Goal: Browse casually

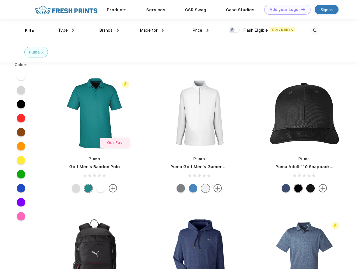
click at [285, 10] on link "Add your Logo Design Tool" at bounding box center [287, 10] width 46 height 10
click at [0, 0] on div "Design Tool" at bounding box center [0, 0] width 0 height 0
click at [300, 9] on link "Add your Logo Design Tool" at bounding box center [287, 10] width 46 height 10
click at [27, 31] on div "Filter" at bounding box center [30, 30] width 11 height 6
click at [66, 30] on span "Type" at bounding box center [63, 30] width 10 height 5
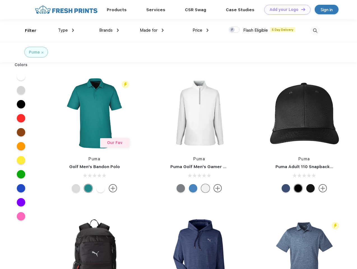
click at [109, 30] on span "Brands" at bounding box center [105, 30] width 13 height 5
click at [152, 30] on span "Made for" at bounding box center [149, 30] width 18 height 5
click at [200, 30] on span "Price" at bounding box center [197, 30] width 10 height 5
click at [234, 30] on div at bounding box center [233, 30] width 11 height 6
click at [232, 30] on input "checkbox" at bounding box center [230, 28] width 4 height 4
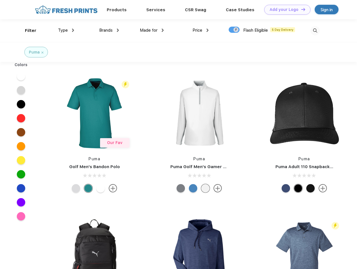
click at [315, 31] on img at bounding box center [314, 30] width 9 height 9
